Goal: Check status: Check status

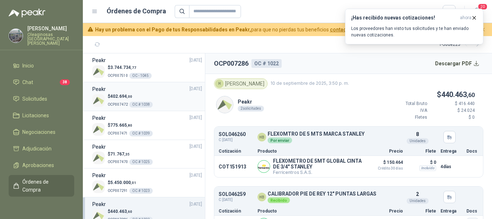
click at [149, 104] on div "OC # 1038" at bounding box center [140, 105] width 23 height 6
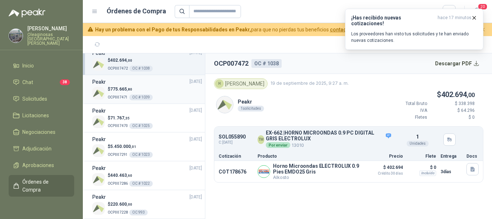
scroll to position [72, 0]
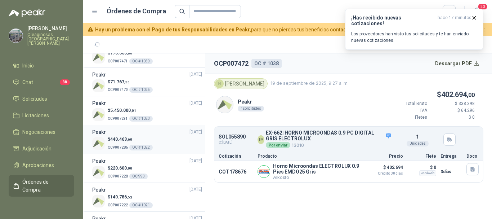
click at [153, 147] on div "$ 440.463 ,60 OCP007286 OC # 1022" at bounding box center [147, 143] width 110 height 15
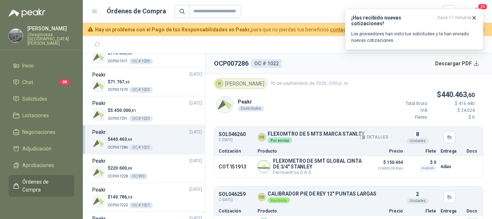
click at [374, 137] on button "Detalles" at bounding box center [375, 137] width 34 height 10
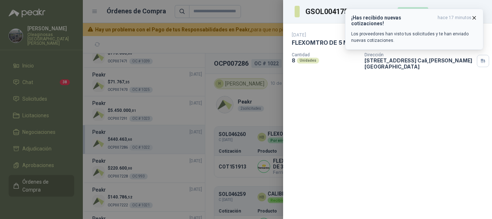
click at [475, 18] on icon "button" at bounding box center [474, 17] width 3 height 3
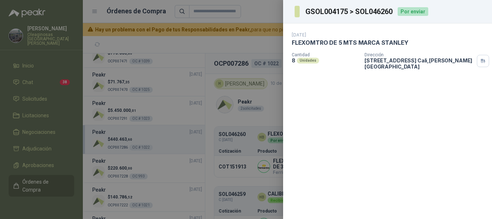
click at [264, 10] on div at bounding box center [246, 109] width 492 height 219
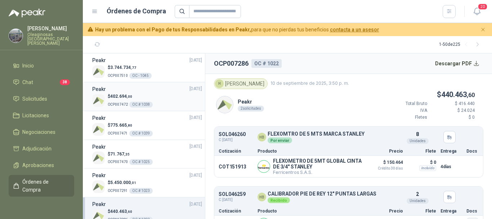
click at [172, 103] on div "$ 402.694 ,00 OCP007472 OC # 1038" at bounding box center [147, 100] width 110 height 15
